Goal: Information Seeking & Learning: Find specific fact

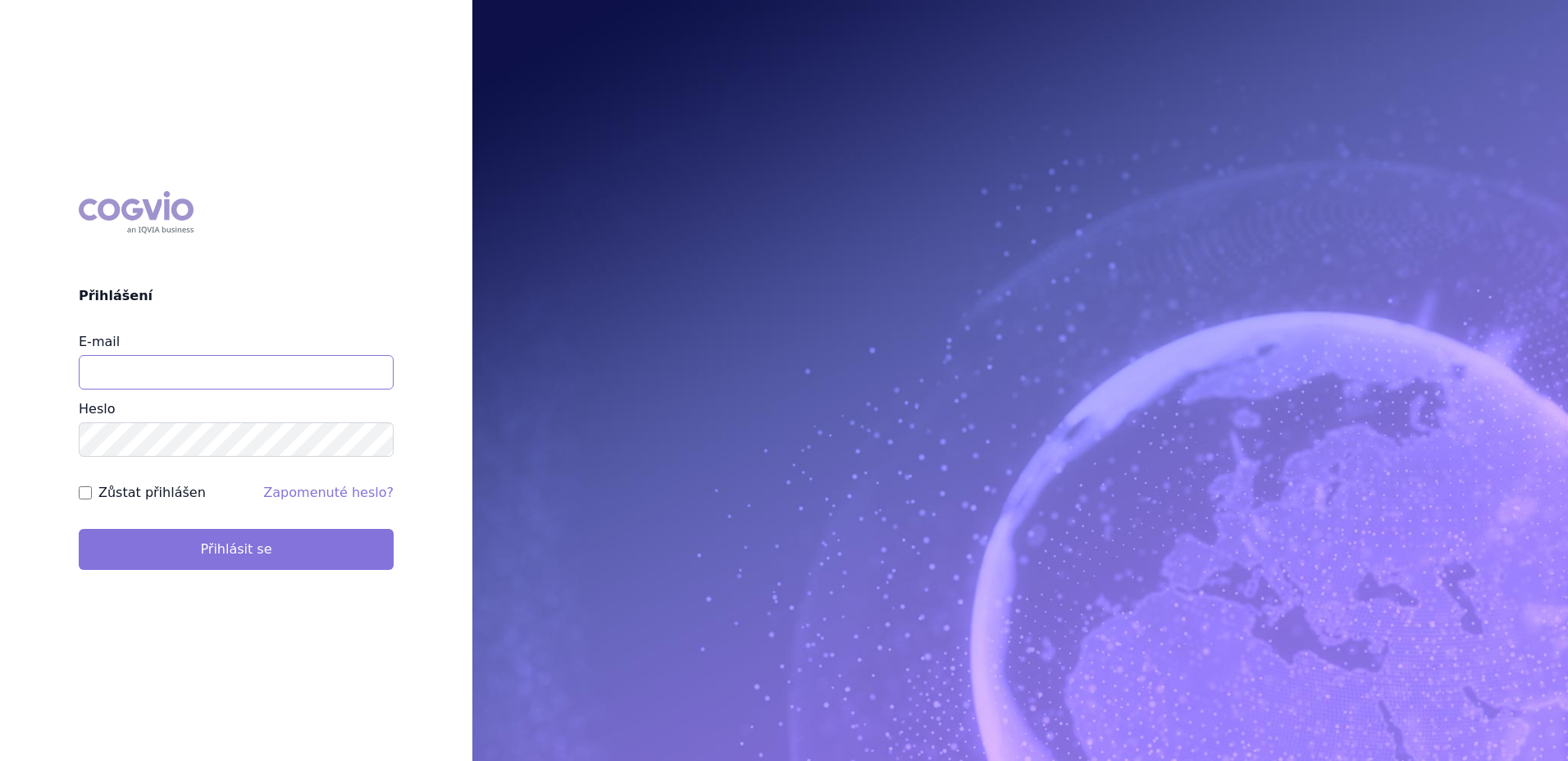
type input "denisa.stankova@vzp.cz"
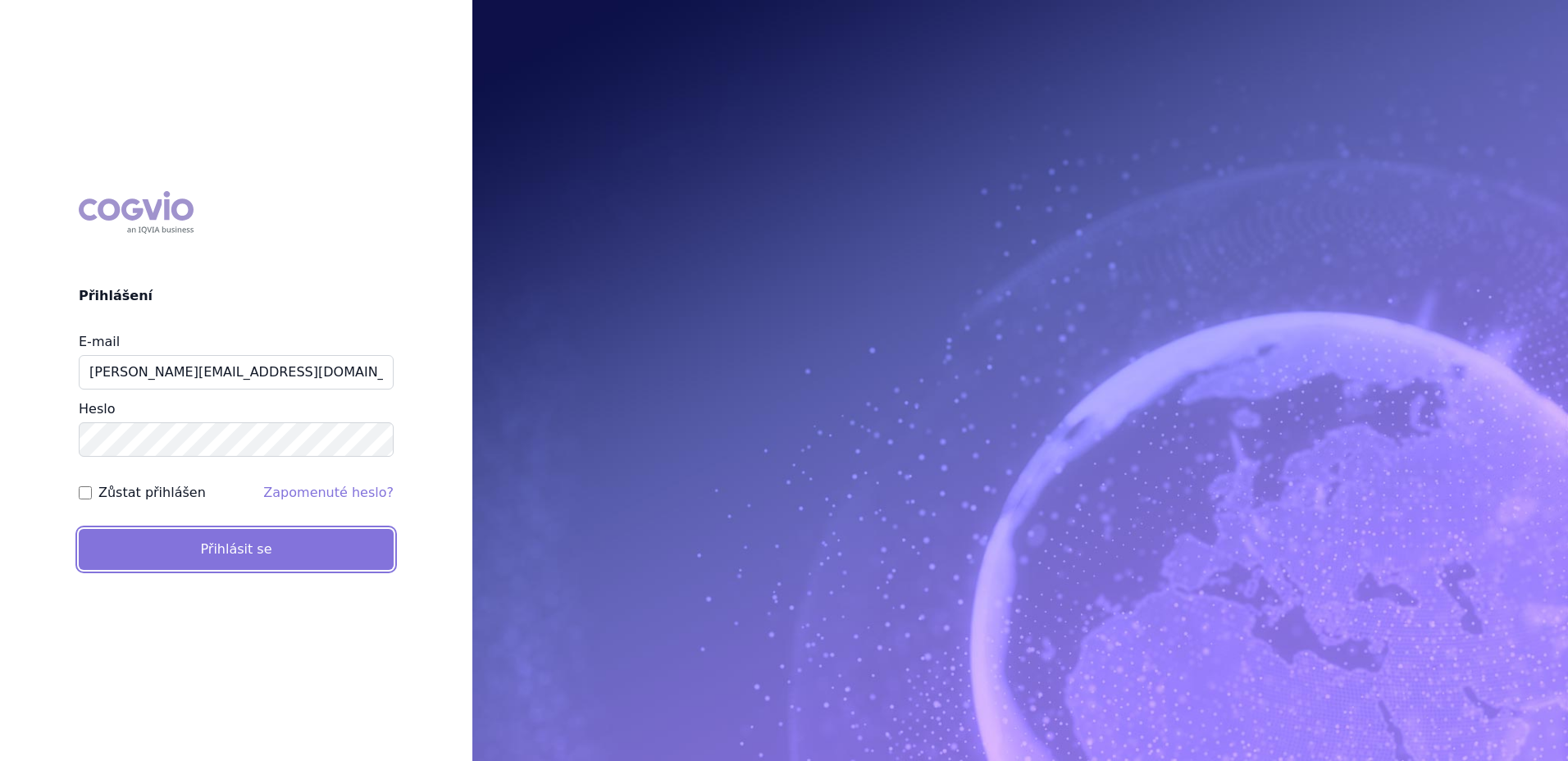
click at [252, 549] on button "Přihlásit se" at bounding box center [235, 549] width 315 height 41
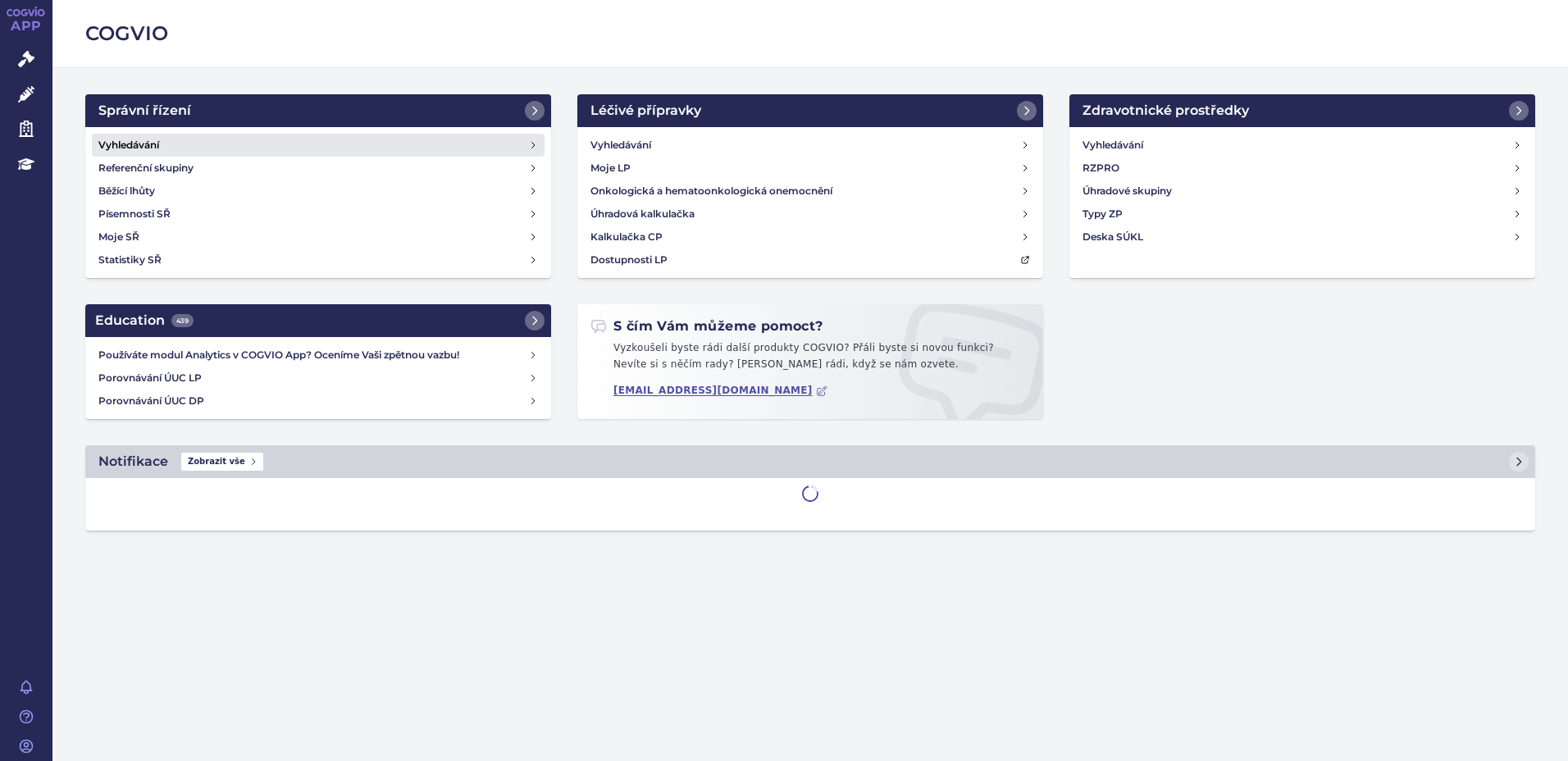
click at [171, 140] on link "Vyhledávání" at bounding box center [319, 145] width 453 height 23
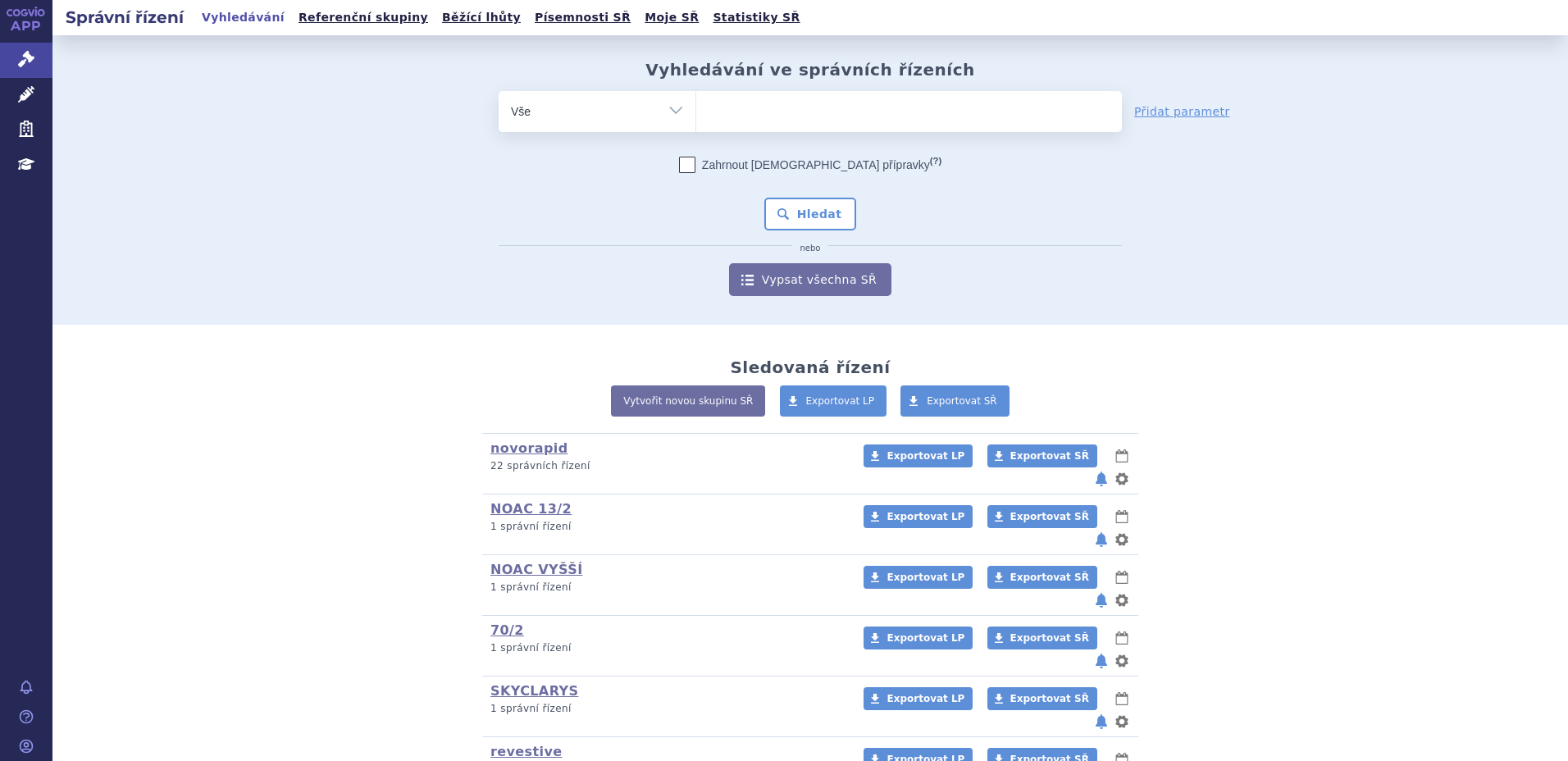
click at [821, 116] on ul at bounding box center [909, 108] width 426 height 35
click at [697, 116] on select at bounding box center [696, 110] width 1 height 41
paste input "SUKLS72107/2024"
type input "SUKLS72107/2024"
select select "SUKLS72107/2024"
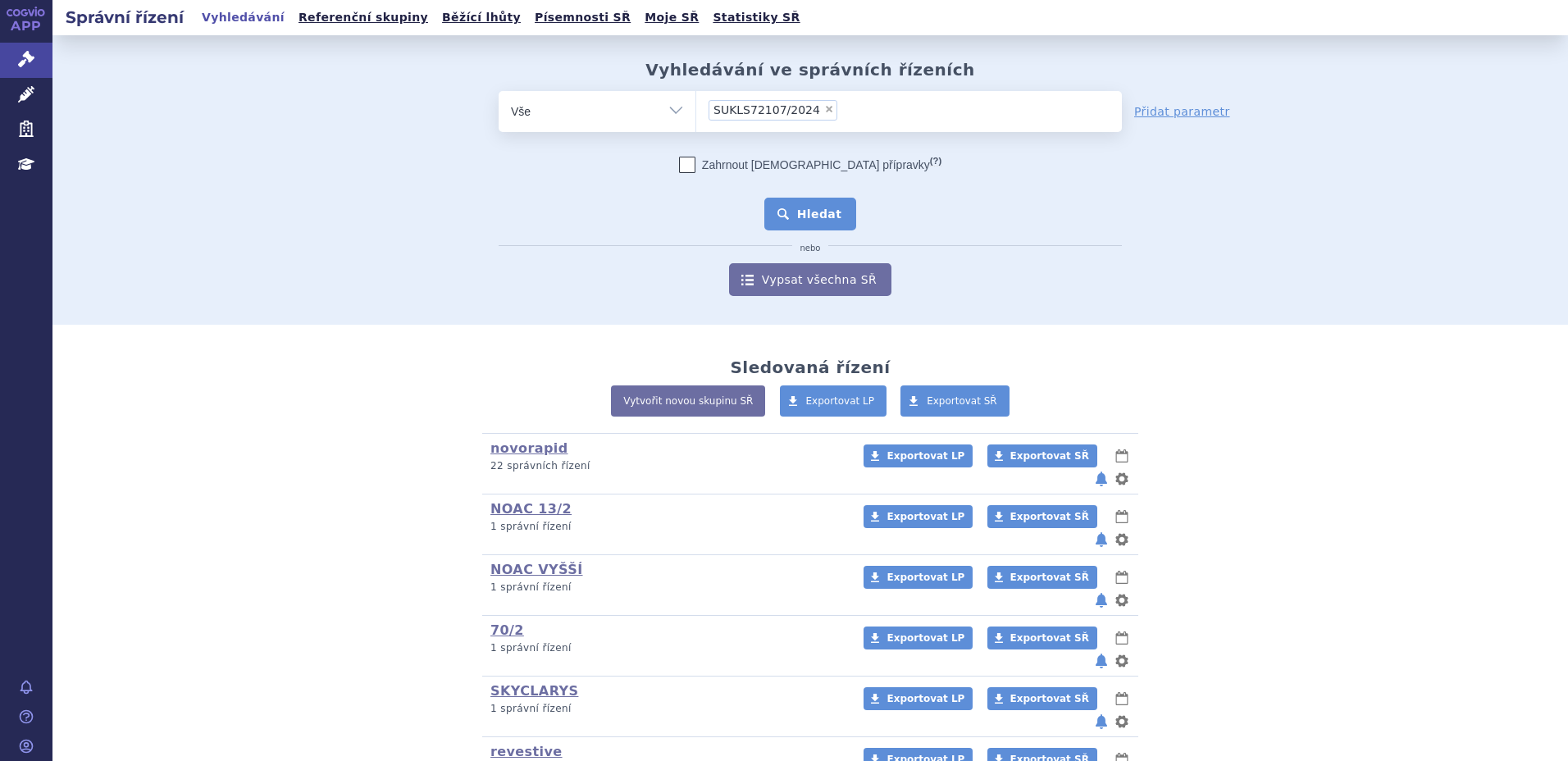
click at [817, 223] on button "Hledat" at bounding box center [810, 213] width 92 height 33
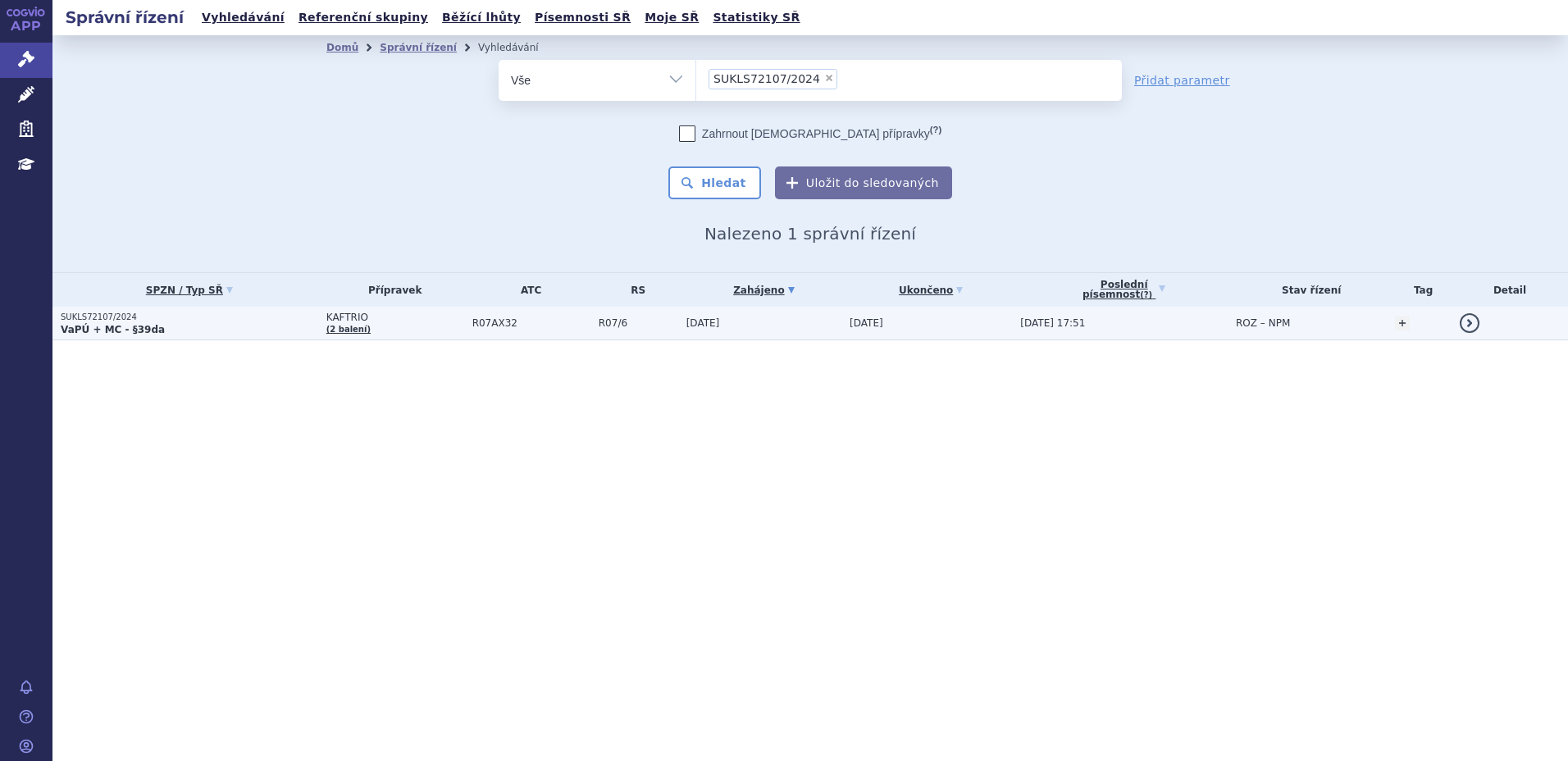
click at [135, 328] on strong "VaPÚ + MC - §39da" at bounding box center [112, 329] width 104 height 12
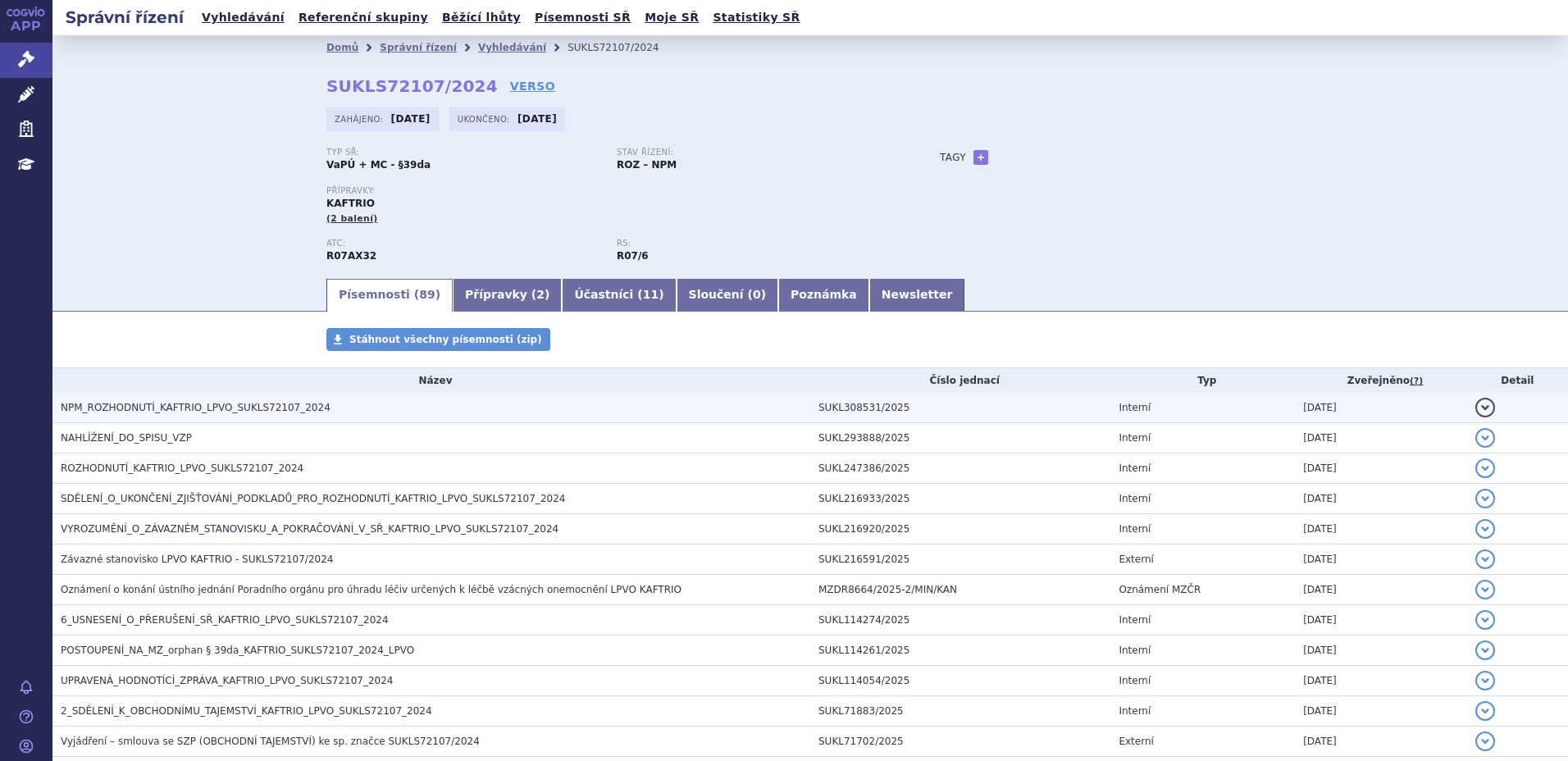
click at [229, 412] on span "NPM_ROZHODNUTÍ_KAFTRIO_LPVO_SUKLS72107_2024" at bounding box center [196, 408] width 270 height 12
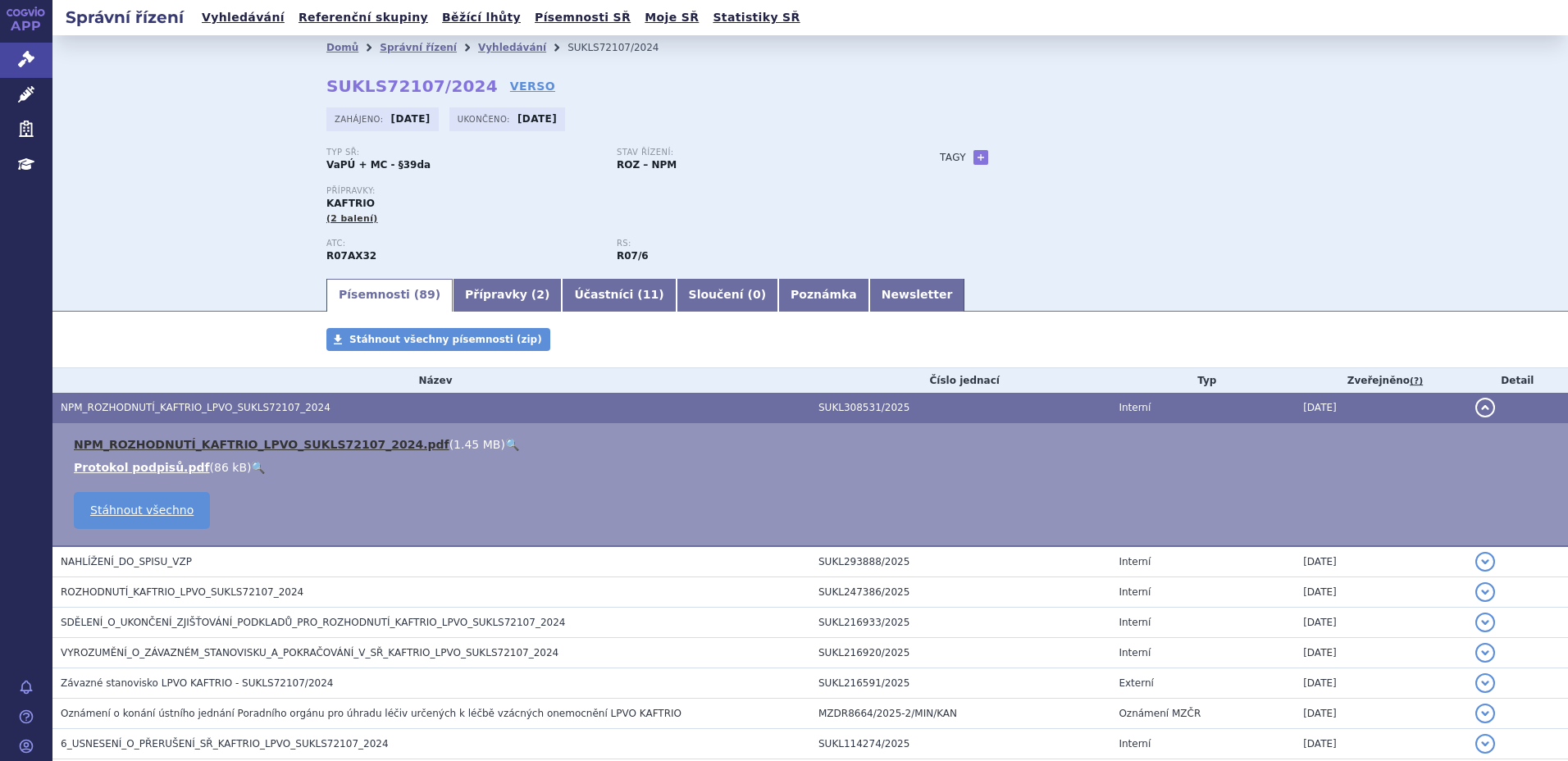
click at [224, 446] on link "NPM_ROZHODNUTÍ_KAFTRIO_LPVO_SUKLS72107_2024.pdf" at bounding box center [261, 444] width 376 height 13
click at [869, 302] on link "Newsletter" at bounding box center [917, 295] width 96 height 33
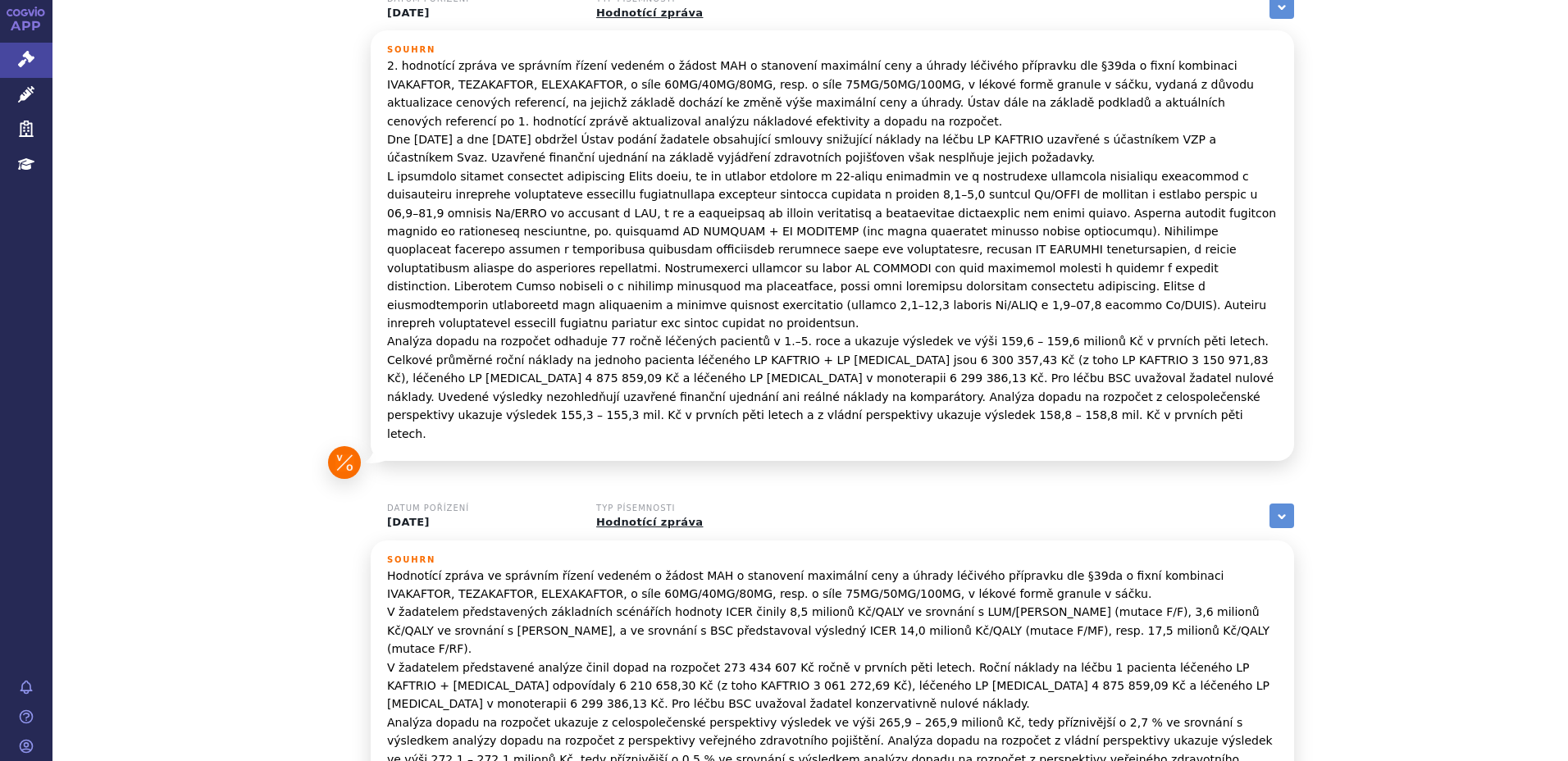
scroll to position [783, 0]
